Goal: Task Accomplishment & Management: Complete application form

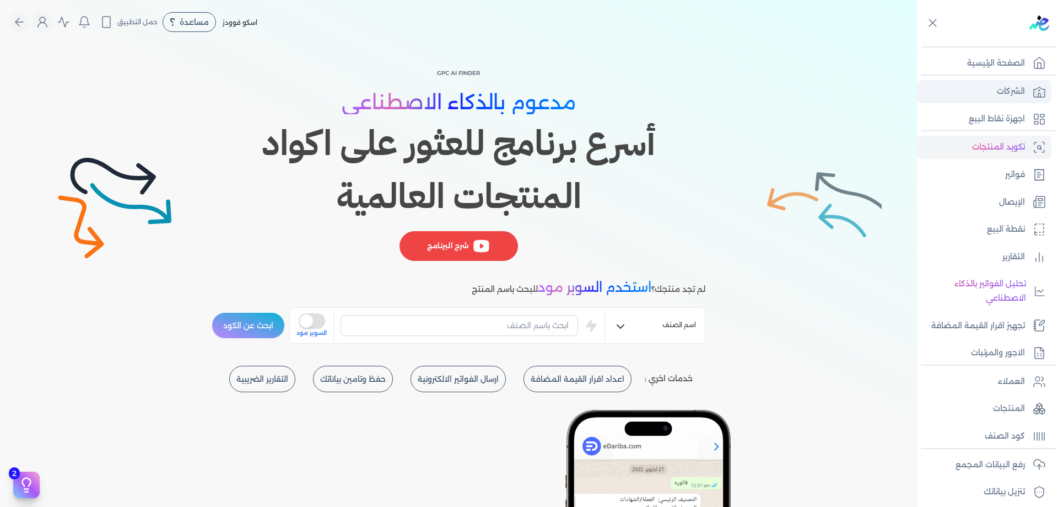
click at [1035, 91] on icon at bounding box center [1039, 91] width 13 height 13
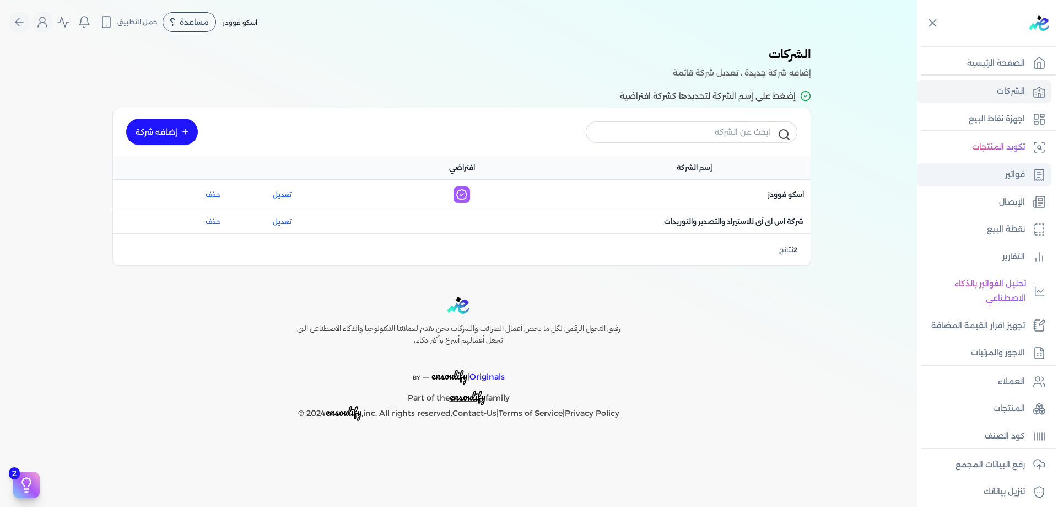
click at [1016, 181] on p "فواتير" at bounding box center [1015, 175] width 20 height 14
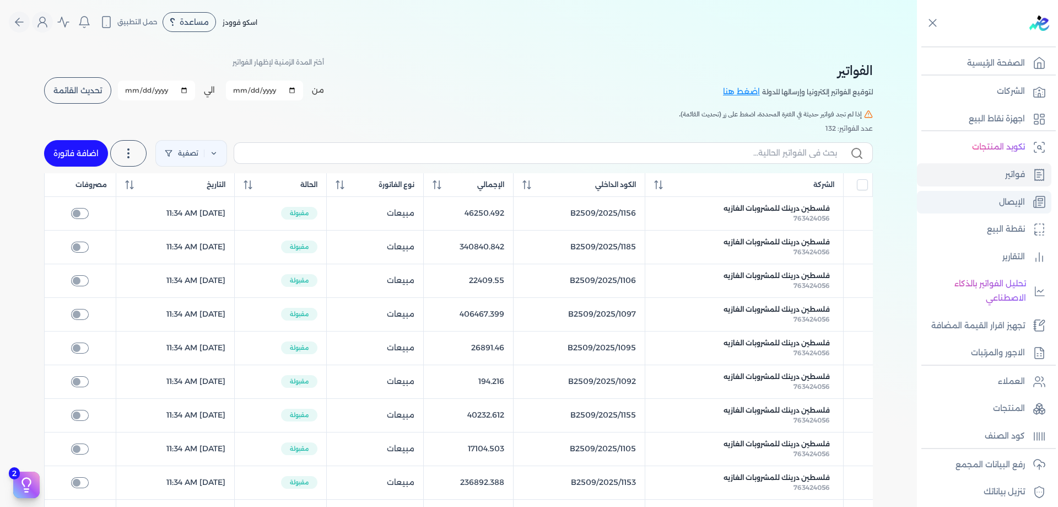
click at [1014, 203] on p "الإيصال" at bounding box center [1012, 202] width 26 height 14
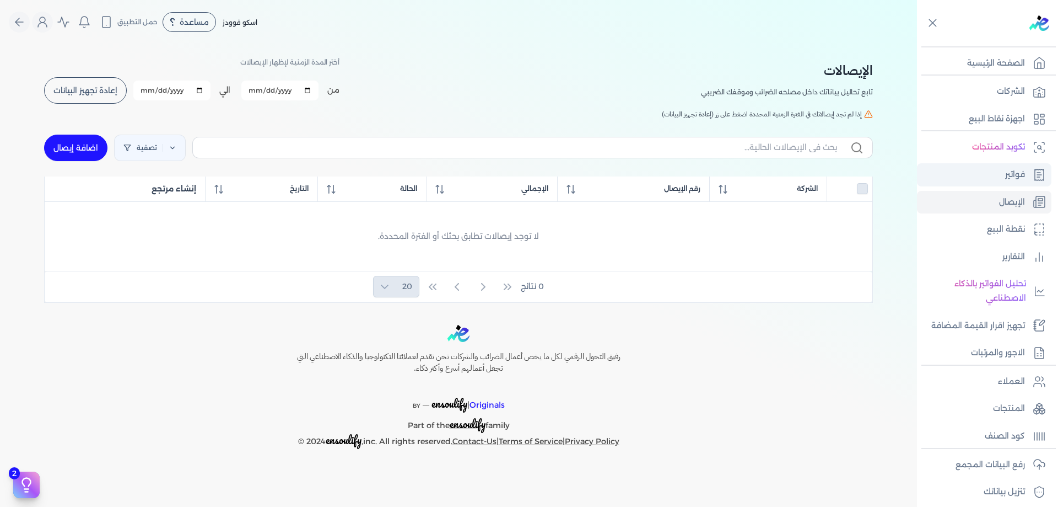
click at [1011, 180] on p "فواتير" at bounding box center [1015, 175] width 20 height 14
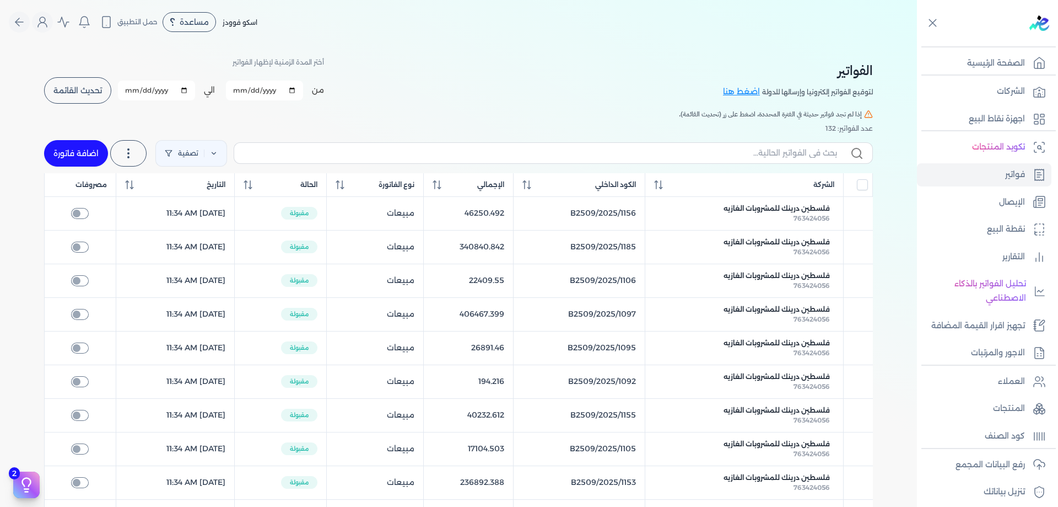
click at [81, 87] on span "تحديث القائمة" at bounding box center [77, 91] width 49 height 8
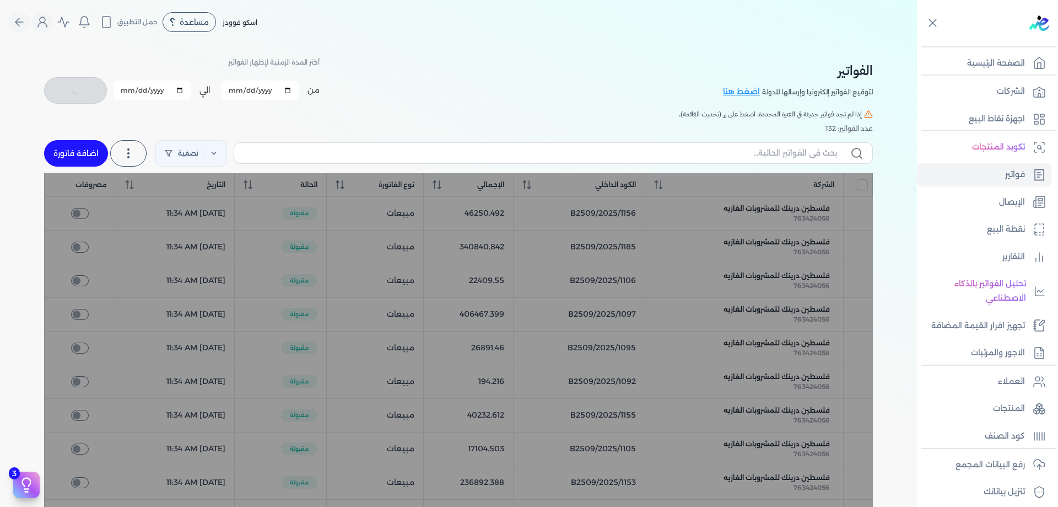
checkbox input "false"
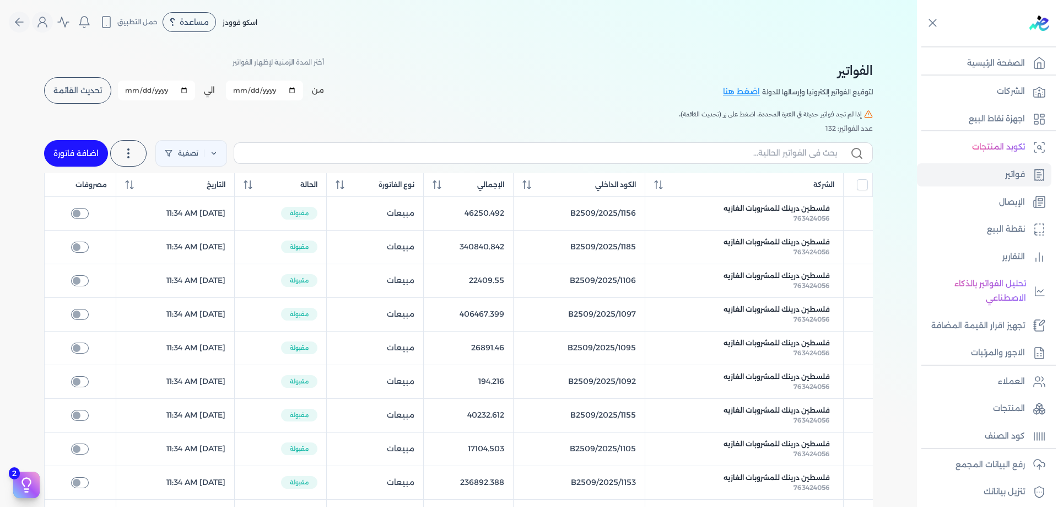
click at [400, 49] on div "الفواتير لتوقيع الفواتير إلكترونيا وإرسالها للدولة اضغط هنا أختر المدة الزمنية …" at bounding box center [458, 478] width 847 height 869
click at [60, 25] on button "Global" at bounding box center [63, 22] width 21 height 21
click at [46, 24] on icon "Global" at bounding box center [42, 21] width 13 height 13
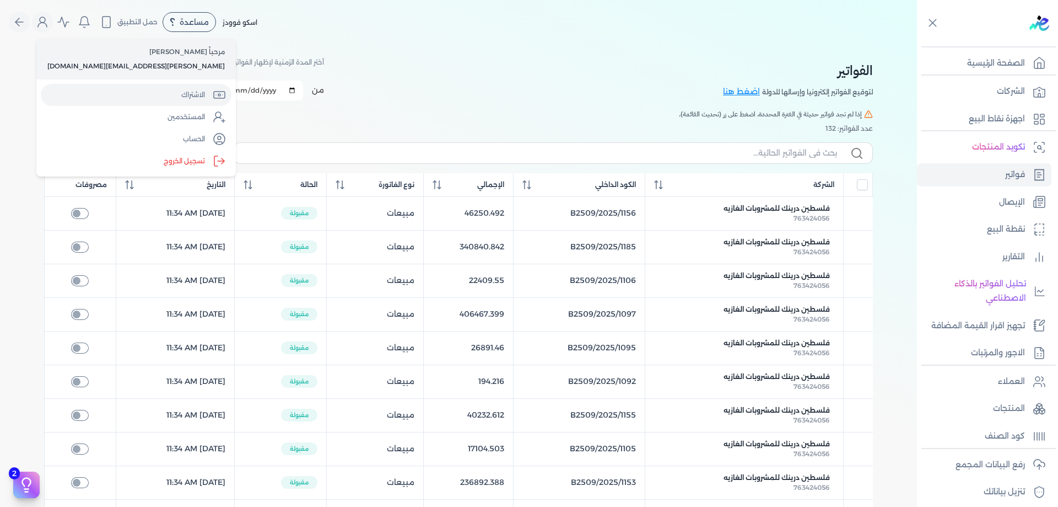
click at [108, 91] on link "الاشتراك" at bounding box center [136, 95] width 191 height 22
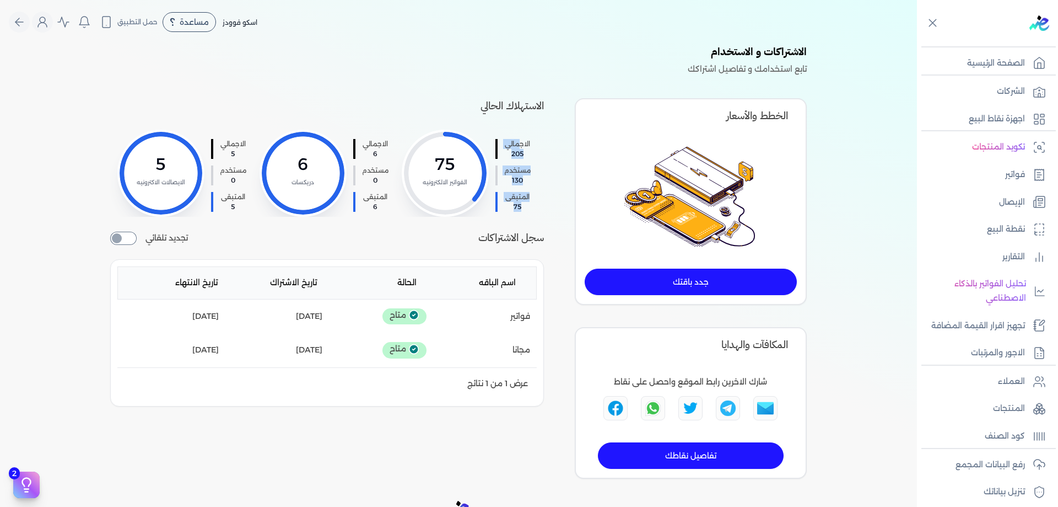
drag, startPoint x: 521, startPoint y: 137, endPoint x: 500, endPoint y: 209, distance: 75.9
click at [500, 209] on ul "الاجمالي 205 مستخدم 130 المتبقى 75" at bounding box center [517, 172] width 42 height 77
click at [500, 209] on li "المتبقى 75" at bounding box center [517, 202] width 42 height 20
drag, startPoint x: 451, startPoint y: 112, endPoint x: 321, endPoint y: 189, distance: 150.8
click at [321, 189] on div "الاستهلاك الحالي الاجمالي 205 مستخدم 130 المتبقى 75 75 الفواتير الالكترونيه الا…" at bounding box center [327, 157] width 434 height 119
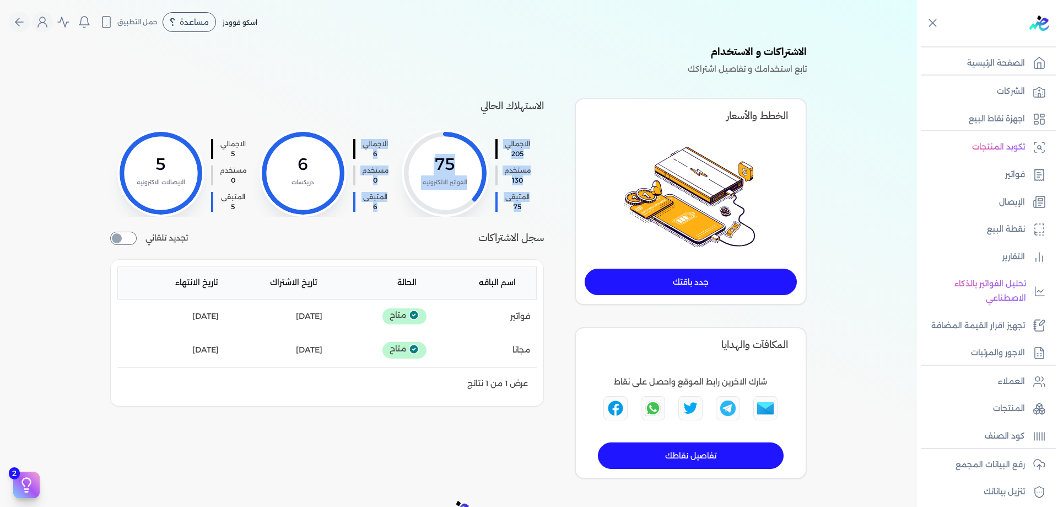
click at [404, 132] on div "الاجمالي 205 مستخدم 130 المتبقى 75 75 الفواتير الالكترونيه" at bounding box center [473, 173] width 142 height 87
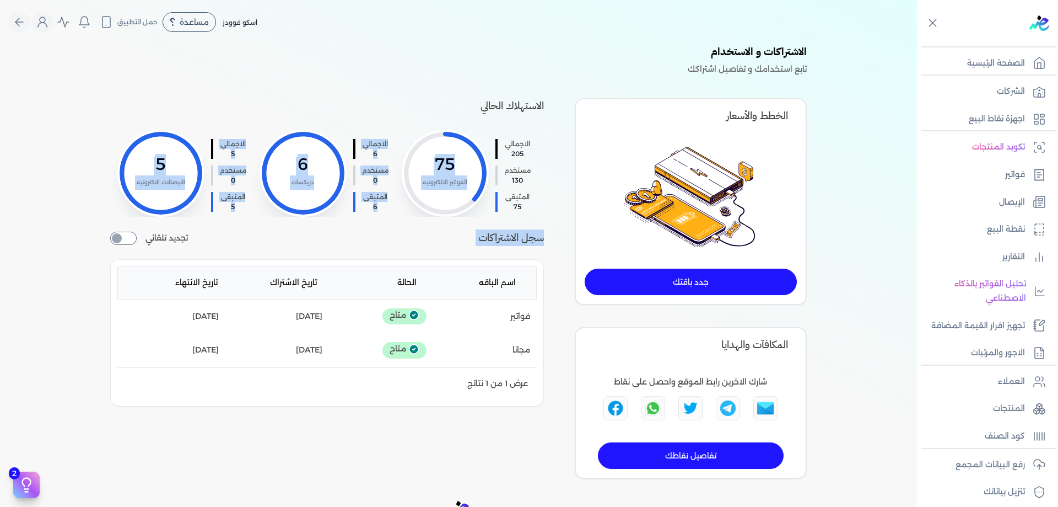
drag, startPoint x: 404, startPoint y: 132, endPoint x: 282, endPoint y: 250, distance: 169.2
click at [282, 250] on div "الاستهلاك الحالي الاجمالي 205 مستخدم 130 المتبقى 75 75 الفواتير الالكترونيه الا…" at bounding box center [327, 288] width 434 height 380
click at [293, 199] on div at bounding box center [303, 173] width 83 height 83
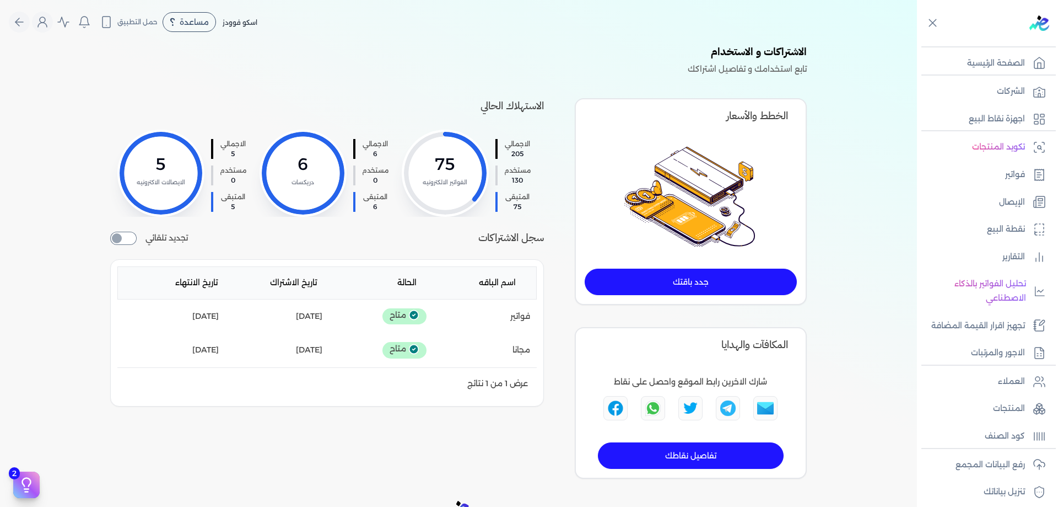
drag, startPoint x: 307, startPoint y: 139, endPoint x: 301, endPoint y: 209, distance: 70.8
click at [301, 209] on div at bounding box center [303, 173] width 83 height 83
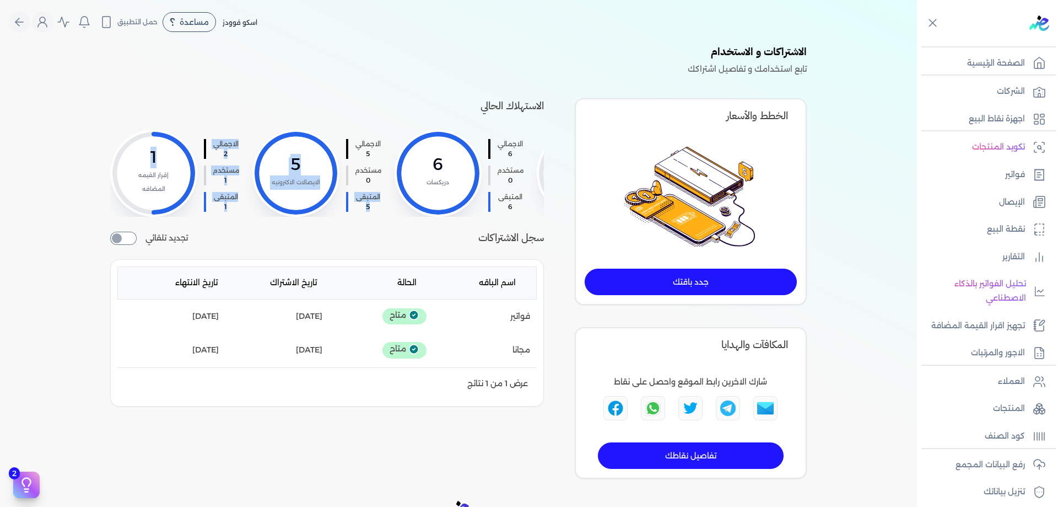
drag, startPoint x: 259, startPoint y: 195, endPoint x: 30, endPoint y: 168, distance: 230.9
click at [30, 168] on div "الاشتراكات و الاستخدام تابع استخدامك و تفاصيل اشتراكك الاستهلاك الحالي الاجمالي…" at bounding box center [458, 261] width 917 height 434
click at [214, 193] on span "المتبقى" at bounding box center [226, 197] width 26 height 10
click at [76, 219] on div "الاشتراكات و الاستخدام تابع استخدامك و تفاصيل اشتراكك الاستهلاك الحالي الاجمالي…" at bounding box center [458, 261] width 917 height 434
click at [1024, 325] on p "تجهيز اقرار القيمة المضافة" at bounding box center [978, 326] width 94 height 14
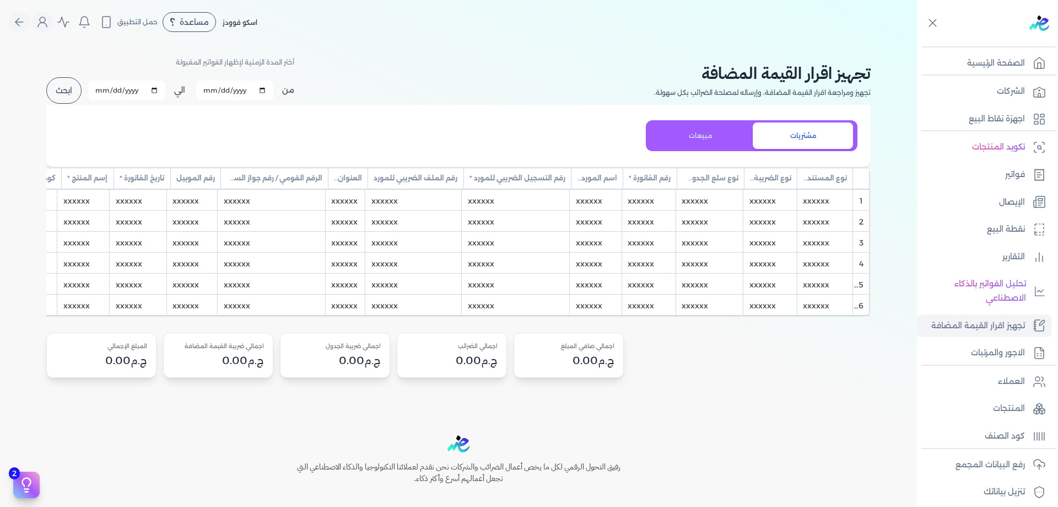
drag, startPoint x: 648, startPoint y: 316, endPoint x: 392, endPoint y: 309, distance: 255.3
click at [392, 309] on div "نوع المستند * ▼ Sort Ascending Sort Descending Reset sorting Remove column نوع …" at bounding box center [119, 241] width 1503 height 150
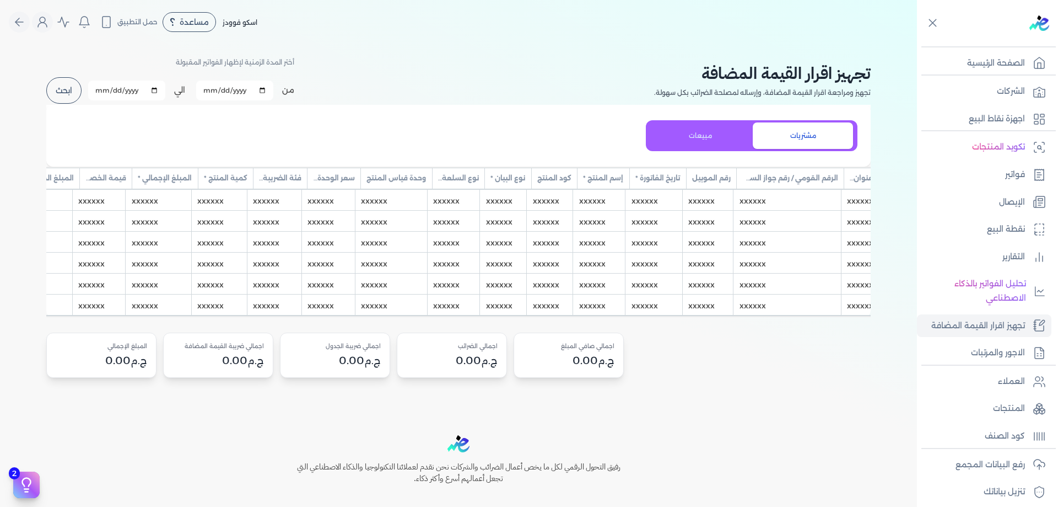
scroll to position [0, -679]
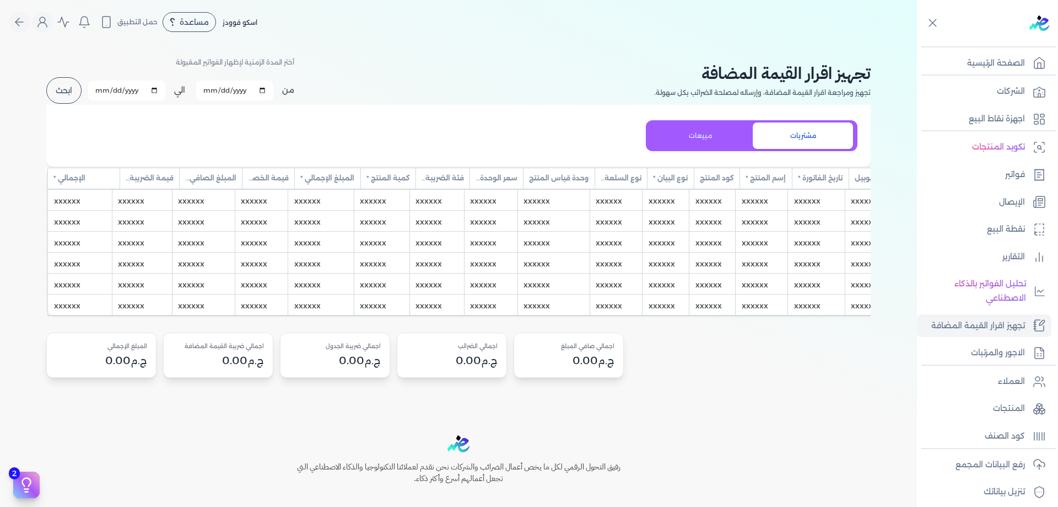
click at [206, 83] on input "[DATE]" at bounding box center [234, 90] width 77 height 20
click at [224, 87] on input "[DATE]" at bounding box center [234, 90] width 77 height 20
type input "[DATE]"
click at [107, 90] on input "[DATE]" at bounding box center [126, 90] width 77 height 20
click at [105, 94] on input "[DATE]" at bounding box center [126, 90] width 77 height 20
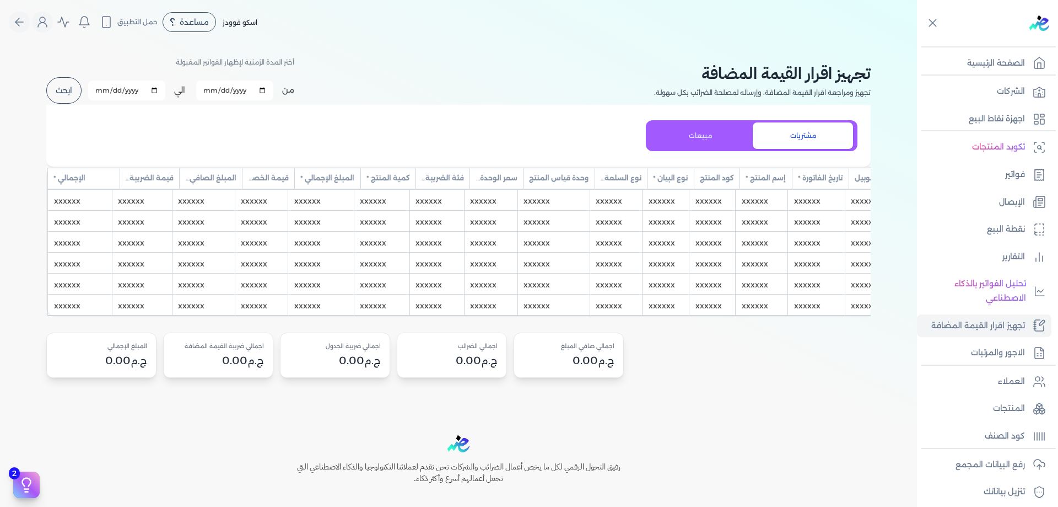
type input "[DATE]"
click at [81, 109] on div "مشتريات مبيعات" at bounding box center [458, 136] width 825 height 62
click at [73, 90] on button "ابحث" at bounding box center [63, 90] width 35 height 26
